Goal: Task Accomplishment & Management: Manage account settings

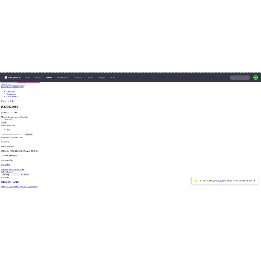
scroll to position [64, 0]
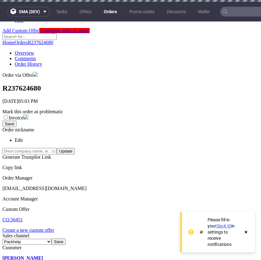
click at [179, 147] on div at bounding box center [260, 147] width 261 height 0
click at [190, 232] on div "6" at bounding box center [260, 235] width 261 height 6
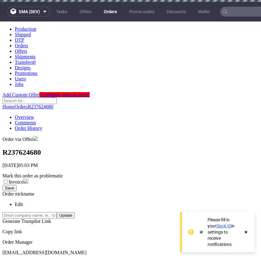
click at [246, 234] on icon at bounding box center [246, 232] width 6 height 5
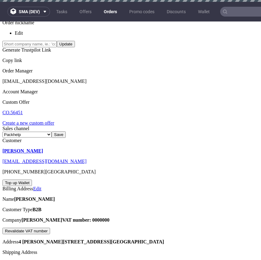
scroll to position [159, 0]
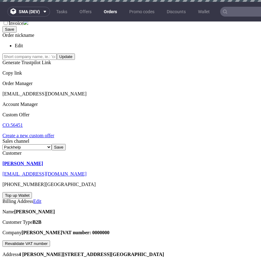
click at [189, 232] on div "6" at bounding box center [260, 235] width 261 height 6
click at [83, 9] on link "Offers" at bounding box center [85, 12] width 19 height 10
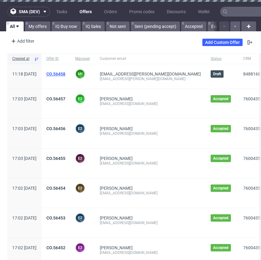
click at [65, 73] on link "CO.56458" at bounding box center [55, 74] width 19 height 5
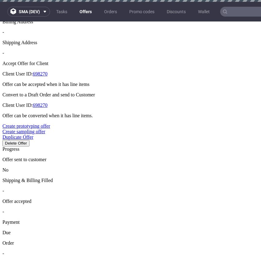
scroll to position [3, 0]
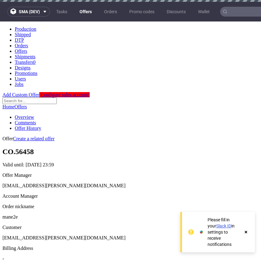
click at [246, 233] on use at bounding box center [246, 232] width 2 height 2
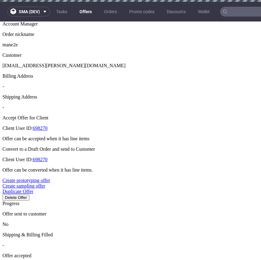
scroll to position [98, 0]
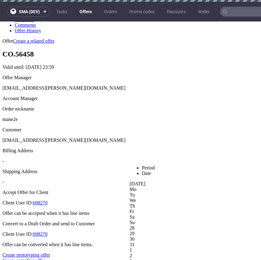
drag, startPoint x: 156, startPoint y: 156, endPoint x: 139, endPoint y: 143, distance: 21.2
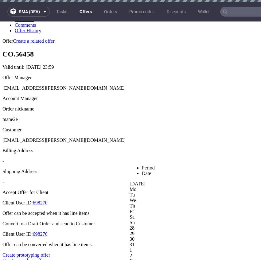
click at [180, 165] on div at bounding box center [260, 165] width 261 height 0
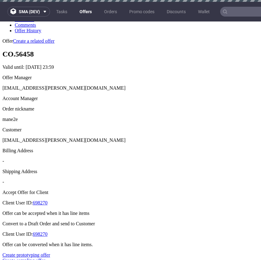
drag, startPoint x: 127, startPoint y: 124, endPoint x: 96, endPoint y: 124, distance: 31.3
type input "3"
type input "34%"
type input "33%"
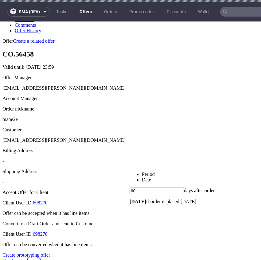
click at [151, 177] on link "Date" at bounding box center [146, 179] width 9 height 5
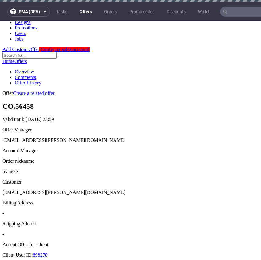
scroll to position [0, 0]
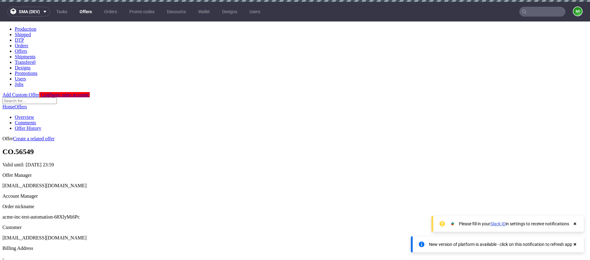
scroll to position [124, 0]
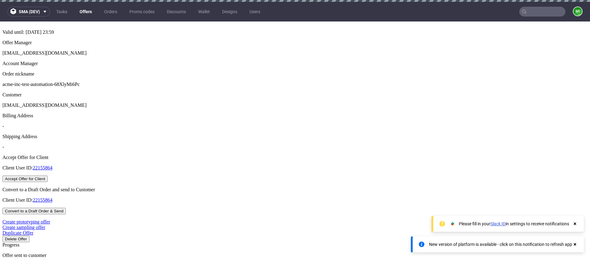
scroll to position [164, 0]
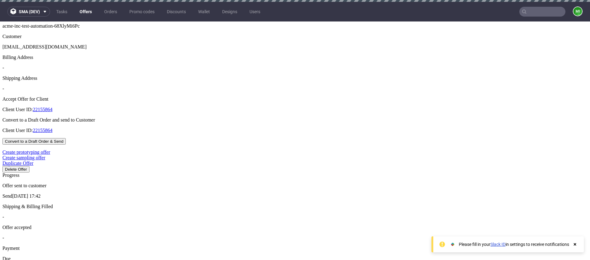
scroll to position [190, 0]
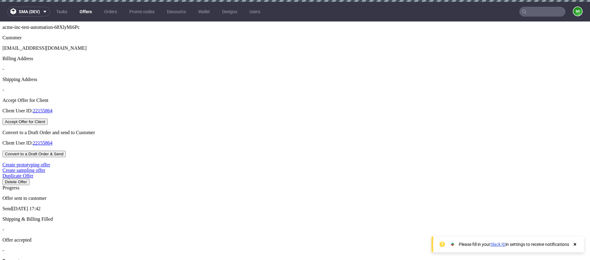
type input "2025-09-21"
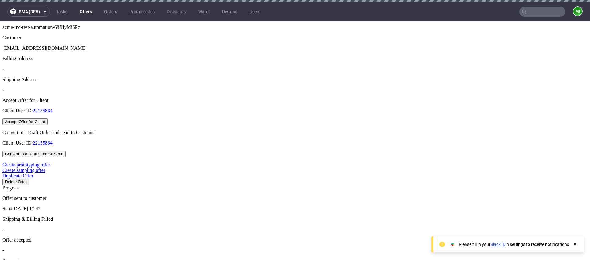
type input "2025-08-21"
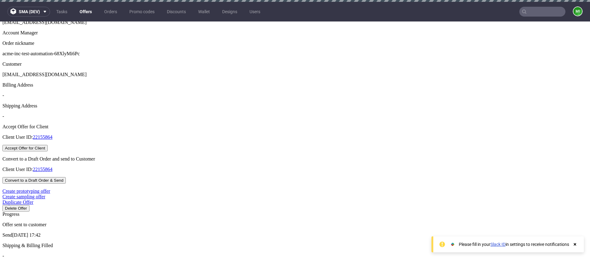
scroll to position [145, 0]
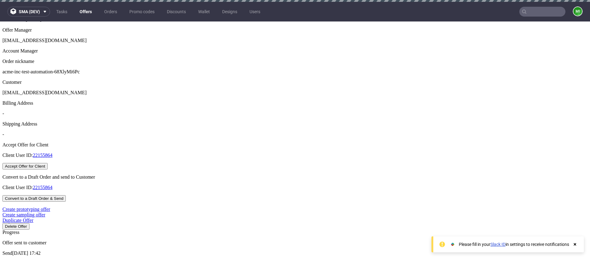
type input "[DATE]"
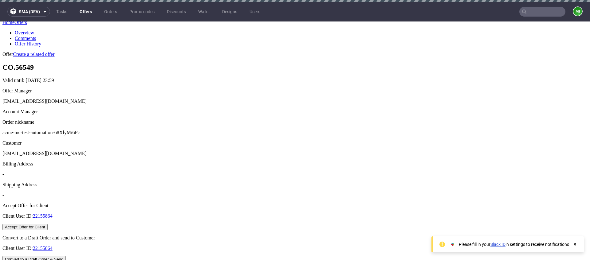
scroll to position [211, 0]
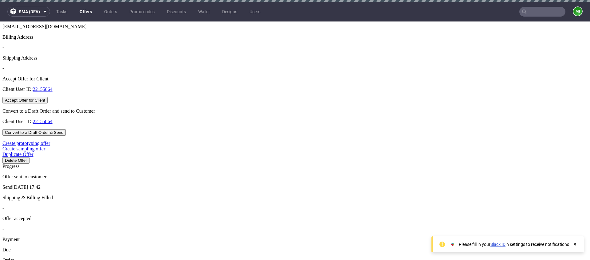
click at [290, 16] on nav "sma (dev) Tasks Offers Orders Promo codes Discounts Wallet Designs Users mi" at bounding box center [295, 12] width 590 height 20
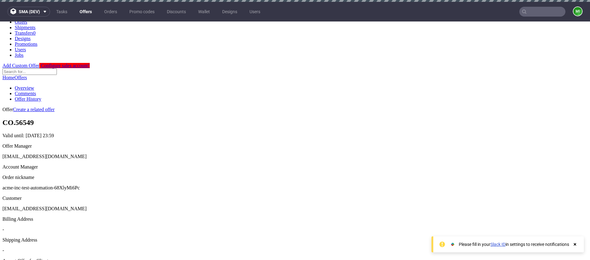
scroll to position [0, 0]
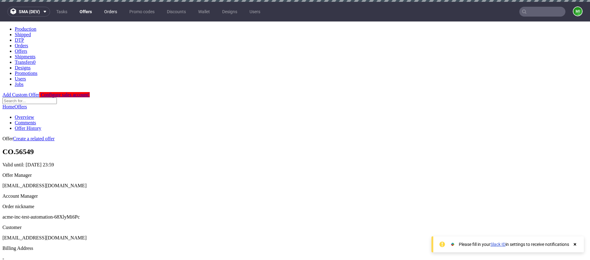
click at [109, 11] on link "Orders" at bounding box center [110, 12] width 20 height 10
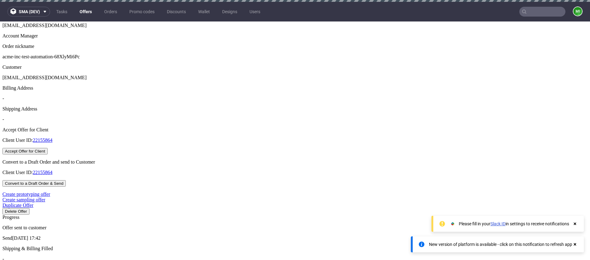
scroll to position [208, 0]
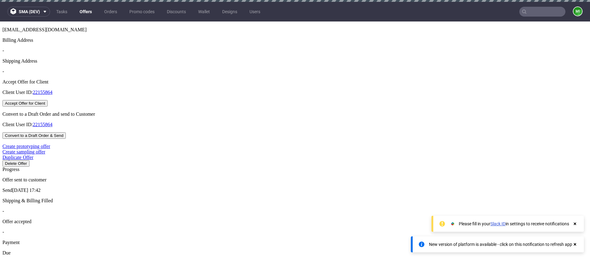
type input "2025-09-24"
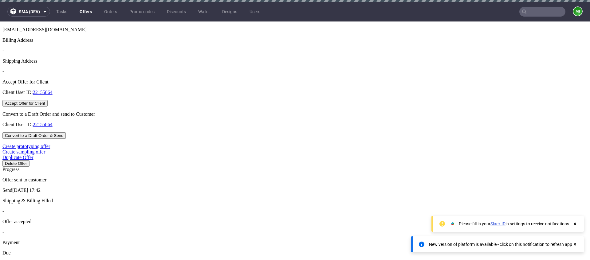
drag, startPoint x: 293, startPoint y: 124, endPoint x: 273, endPoint y: 121, distance: 20.9
type input "3"
type input "34%"
type input "33%"
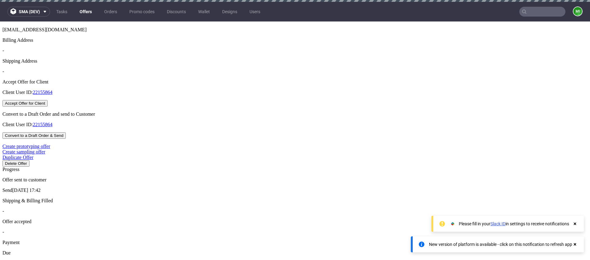
type input "2025-10-17"
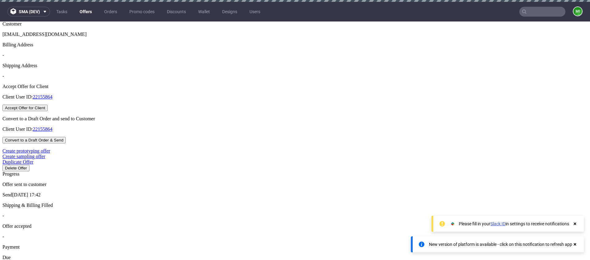
scroll to position [204, 0]
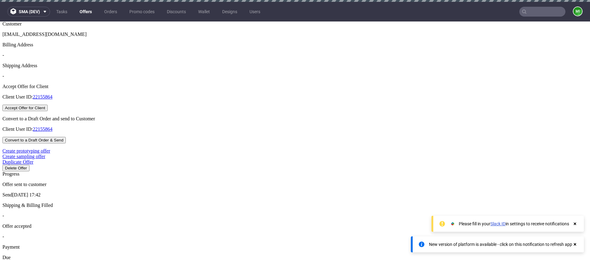
type input "2025-08-21"
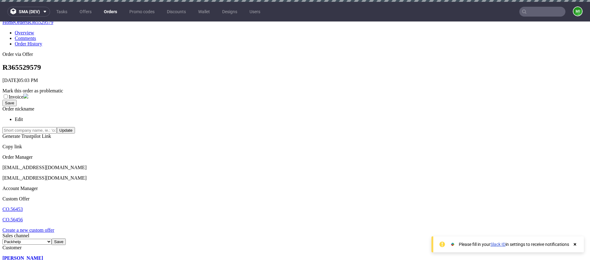
scroll to position [129, 0]
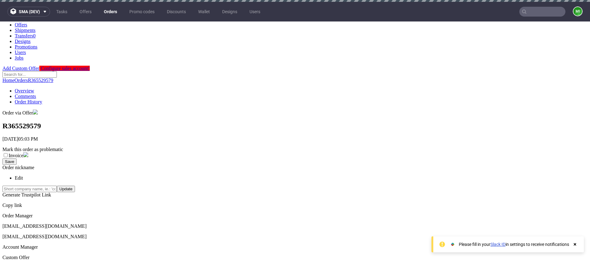
scroll to position [24, 0]
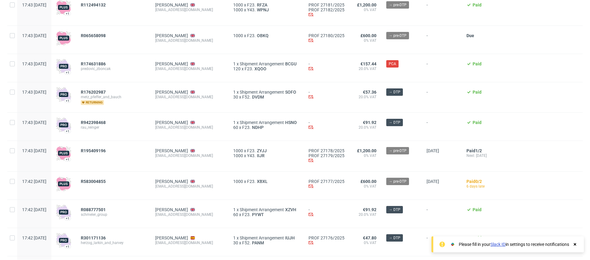
scroll to position [369, 0]
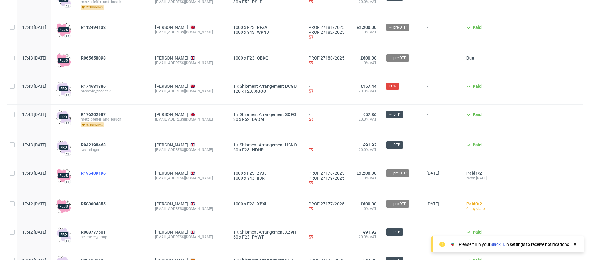
click at [106, 172] on span "R195409196" at bounding box center [93, 173] width 25 height 5
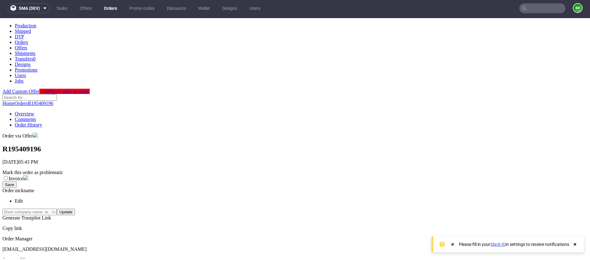
type input "2025-09-20"
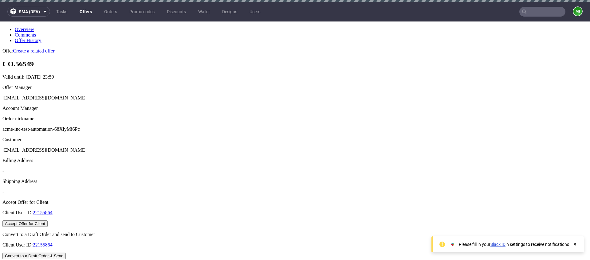
scroll to position [125, 0]
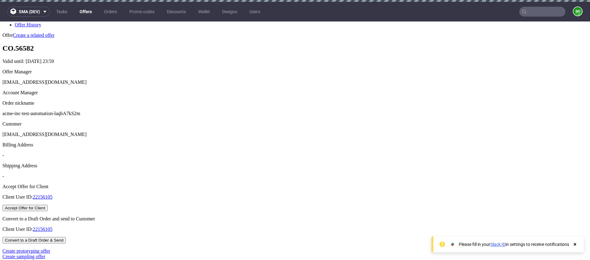
scroll to position [210, 0]
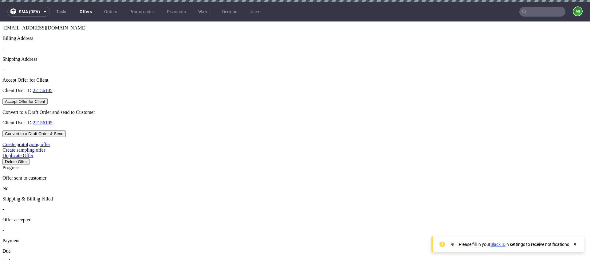
drag, startPoint x: 295, startPoint y: 130, endPoint x: 271, endPoint y: 130, distance: 24.0
drag, startPoint x: 295, startPoint y: 129, endPoint x: 276, endPoint y: 131, distance: 19.8
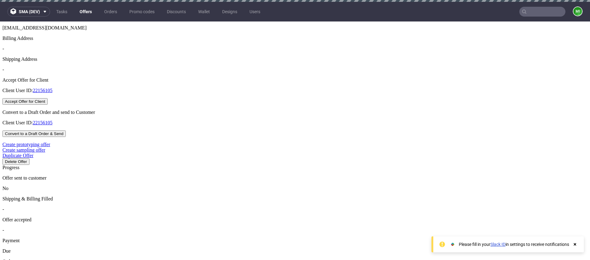
type input "2"
type input "50%"
drag, startPoint x: 286, startPoint y: 129, endPoint x: 269, endPoint y: 131, distance: 17.6
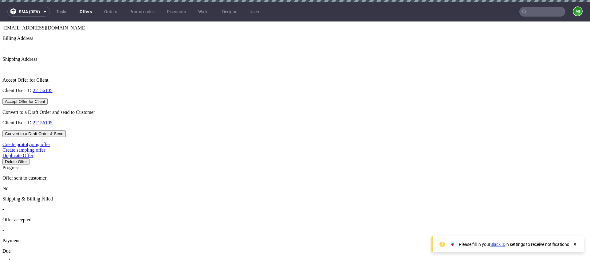
type input "2"
type input "50%"
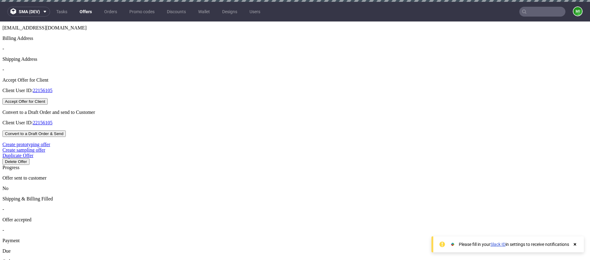
type input "2025-08-22"
type input "2025-08-27"
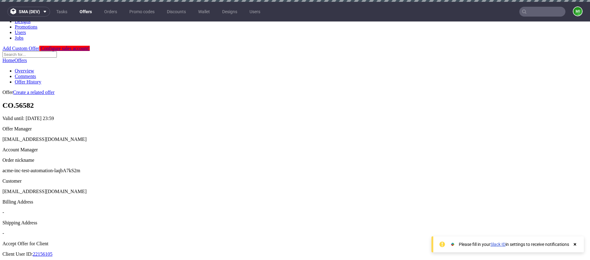
scroll to position [210, 0]
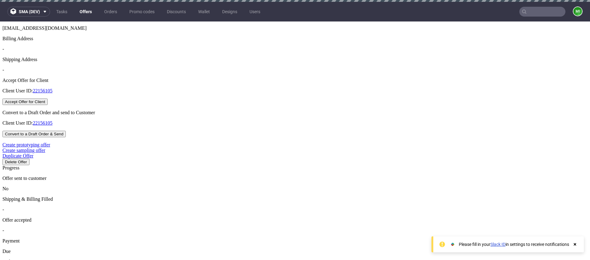
drag, startPoint x: 290, startPoint y: 127, endPoint x: 268, endPoint y: 123, distance: 22.8
type input "3"
type input "34%"
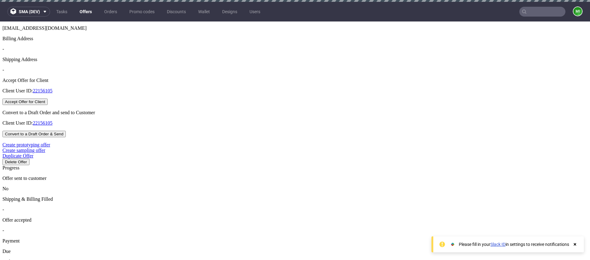
type input "33%"
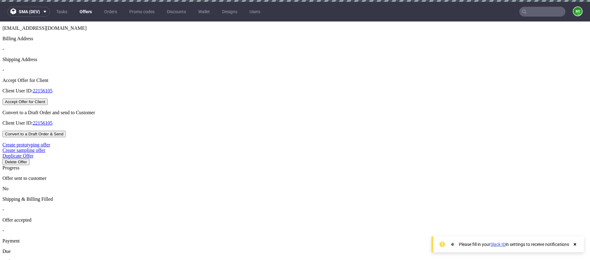
drag, startPoint x: 244, startPoint y: 89, endPoint x: 197, endPoint y: 91, distance: 47.4
drag, startPoint x: 278, startPoint y: 115, endPoint x: 273, endPoint y: 114, distance: 4.4
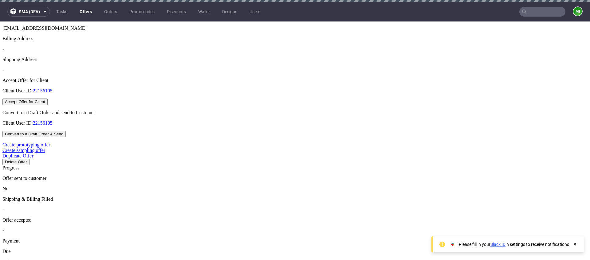
type input "1"
type input "100%"
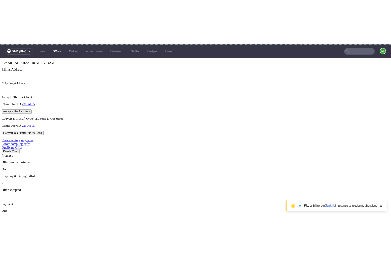
scroll to position [209, 0]
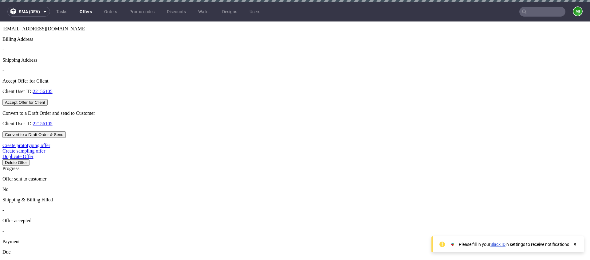
drag, startPoint x: 294, startPoint y: 129, endPoint x: 264, endPoint y: 128, distance: 29.8
type input "2"
type input "50%"
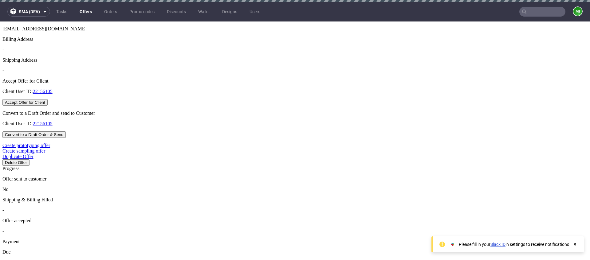
drag, startPoint x: 290, startPoint y: 130, endPoint x: 268, endPoint y: 130, distance: 22.7
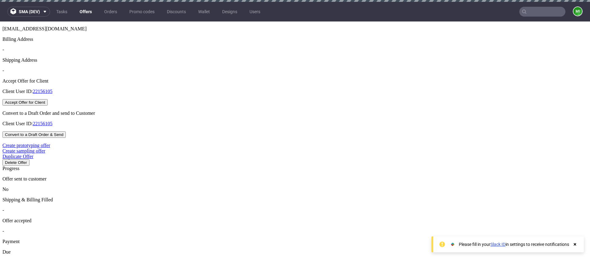
type input "3"
type input "34%"
drag, startPoint x: 237, startPoint y: 184, endPoint x: 240, endPoint y: 181, distance: 3.9
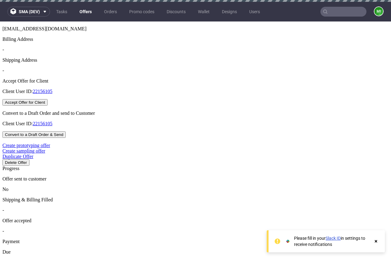
type input "2025-08-21"
drag, startPoint x: 194, startPoint y: 130, endPoint x: 164, endPoint y: 128, distance: 29.3
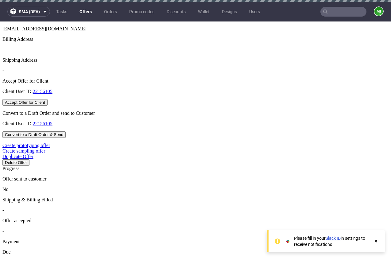
type input "2"
type input "50%"
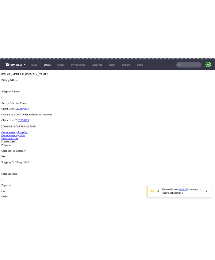
scroll to position [209, 0]
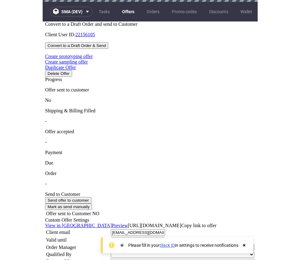
scroll to position [304, 0]
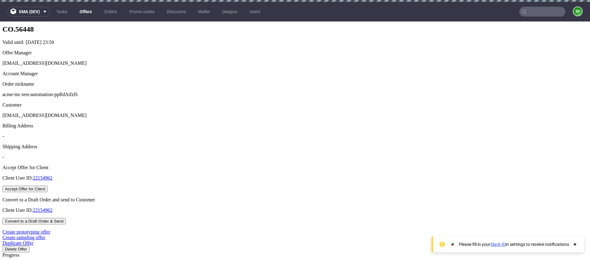
scroll to position [243, 0]
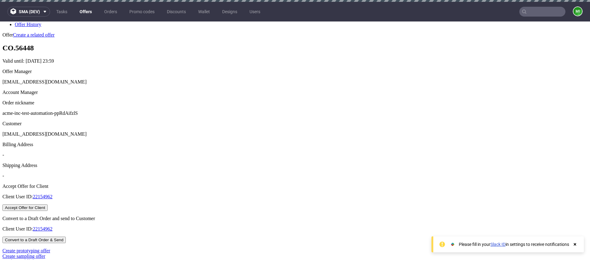
scroll to position [124, 0]
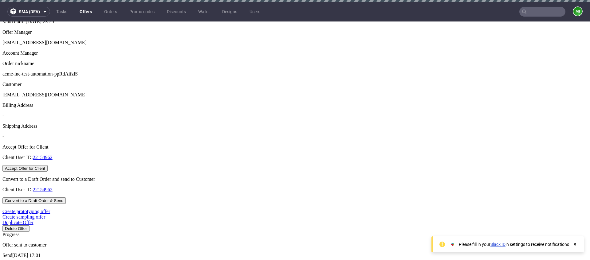
scroll to position [174, 0]
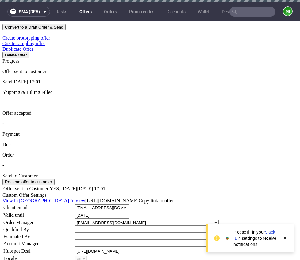
scroll to position [298, 0]
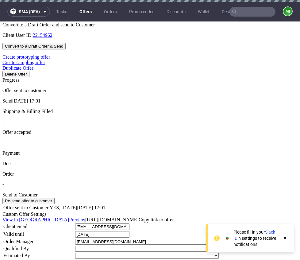
drag, startPoint x: 149, startPoint y: 131, endPoint x: 127, endPoint y: 131, distance: 22.4
type input "2"
type input "50%"
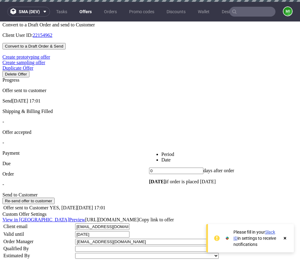
click at [171, 157] on link "Date" at bounding box center [166, 159] width 9 height 5
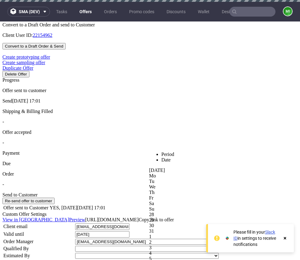
click at [219, 152] on div at bounding box center [299, 152] width 300 height 0
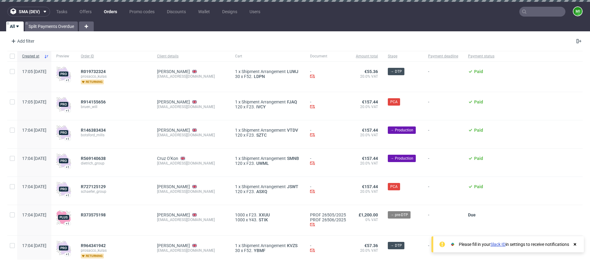
click at [200, 29] on div "All Split Payments Overdue" at bounding box center [295, 27] width 590 height 10
